Goal: Download file/media

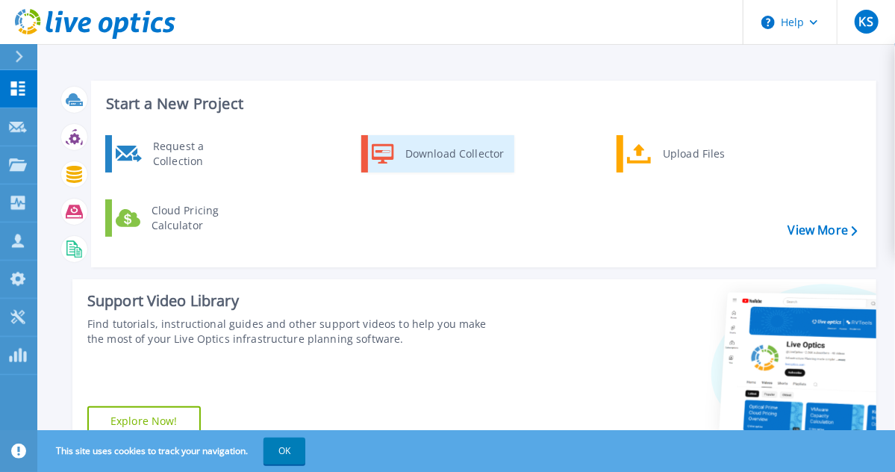
click at [399, 166] on div "Download Collector" at bounding box center [454, 154] width 113 height 30
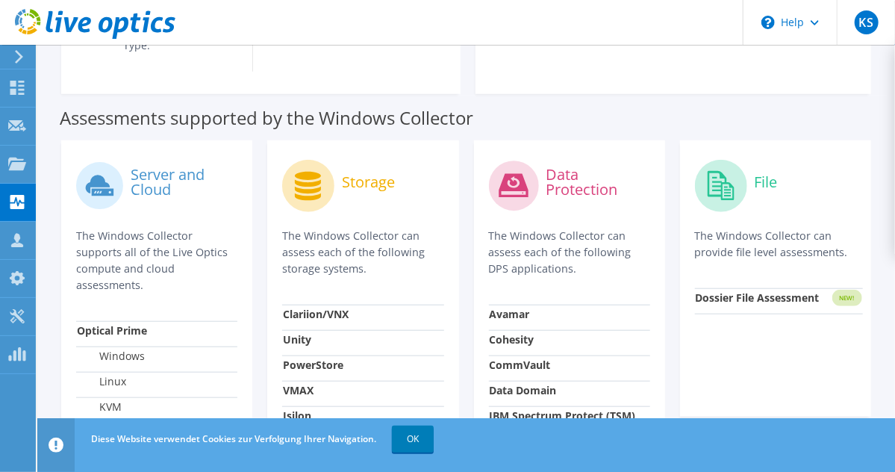
scroll to position [440, 0]
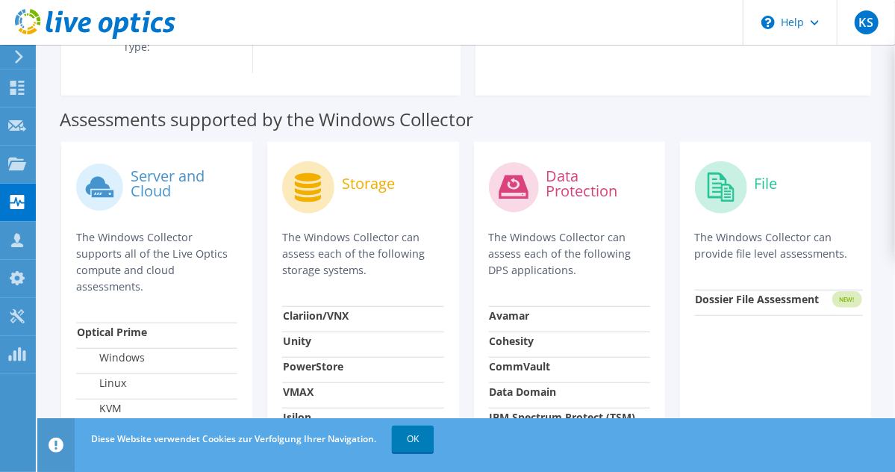
click at [717, 163] on circle at bounding box center [721, 187] width 52 height 52
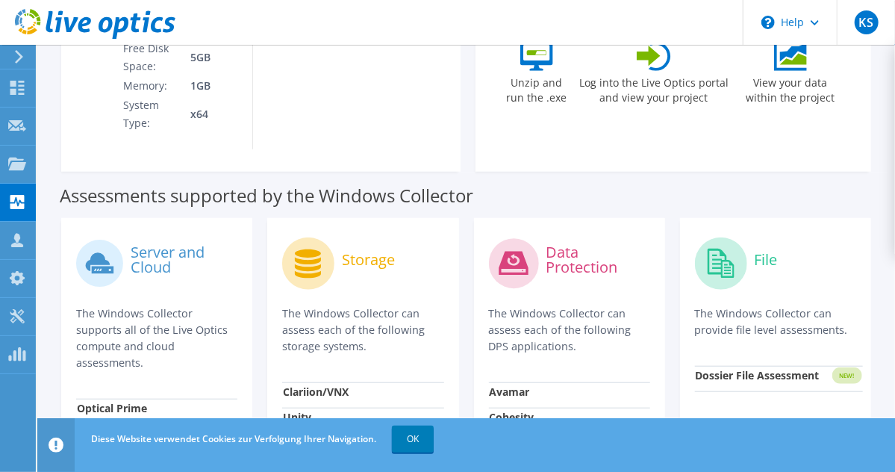
scroll to position [260, 0]
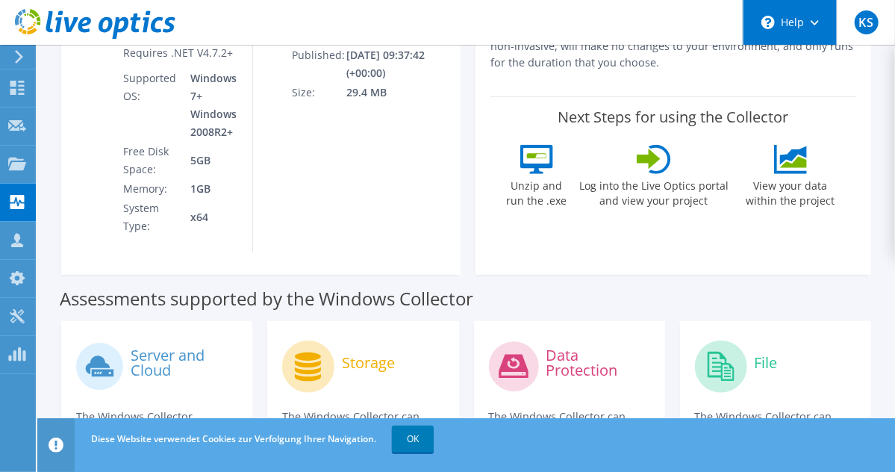
click at [808, 27] on div "\n Help" at bounding box center [790, 22] width 94 height 45
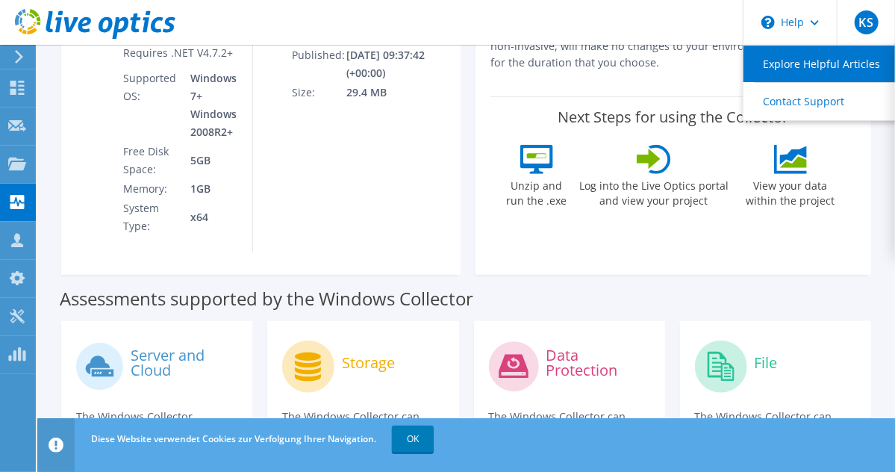
click at [801, 62] on link "Explore Helpful Articles" at bounding box center [826, 64] width 166 height 37
